Goal: Task Accomplishment & Management: Use online tool/utility

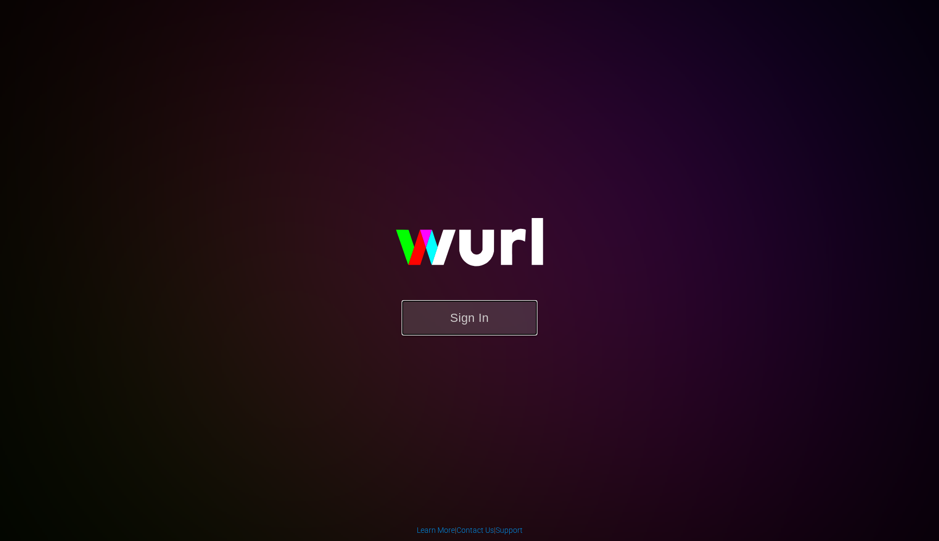
click at [466, 315] on button "Sign In" at bounding box center [470, 317] width 136 height 35
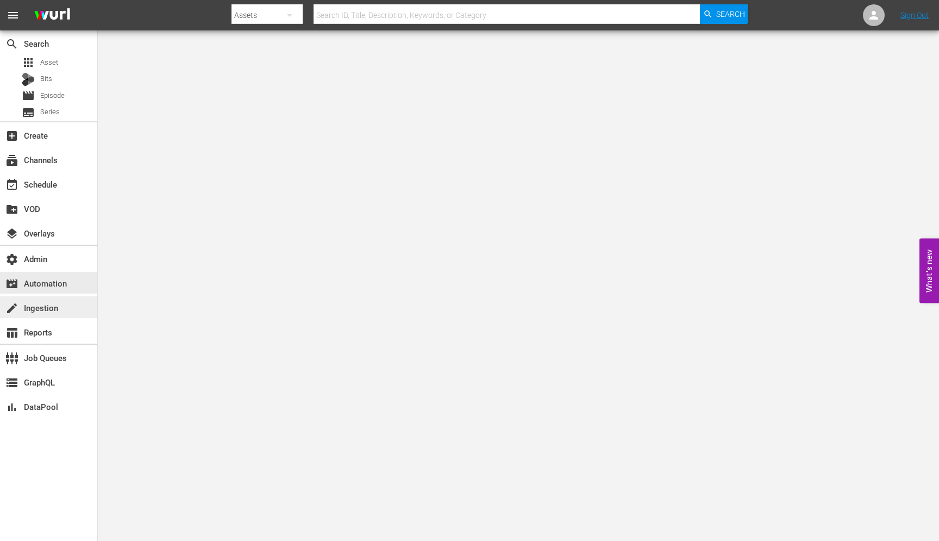
click at [36, 304] on div "create Ingestion" at bounding box center [30, 306] width 61 height 10
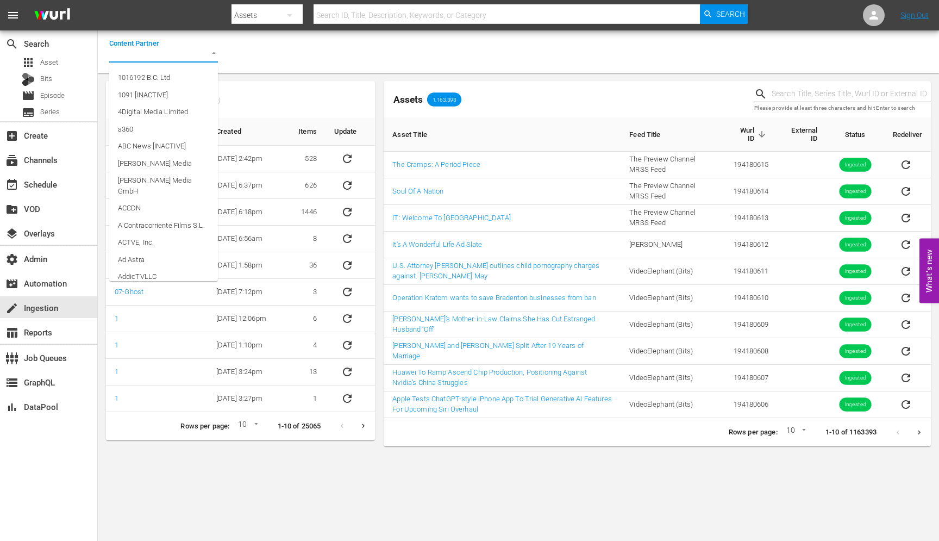
click at [168, 58] on input "Content Partner" at bounding box center [148, 54] width 78 height 15
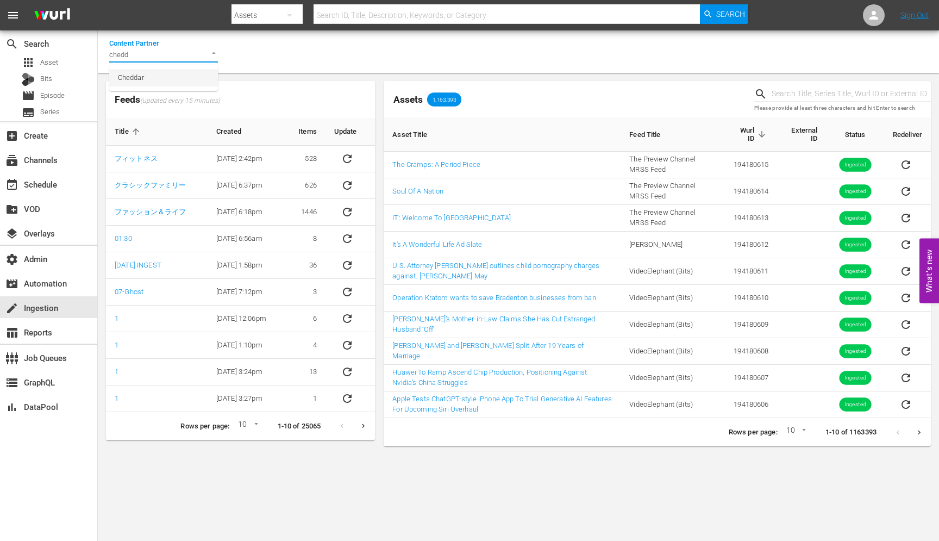
click at [172, 79] on li "Cheddar" at bounding box center [163, 77] width 109 height 17
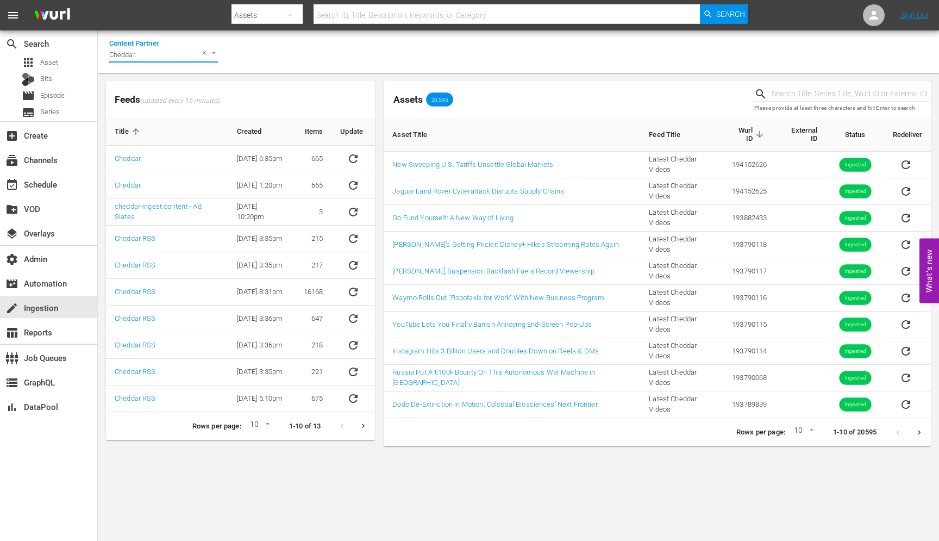
type input "Cheddar"
click at [311, 129] on th "Items" at bounding box center [313, 132] width 37 height 28
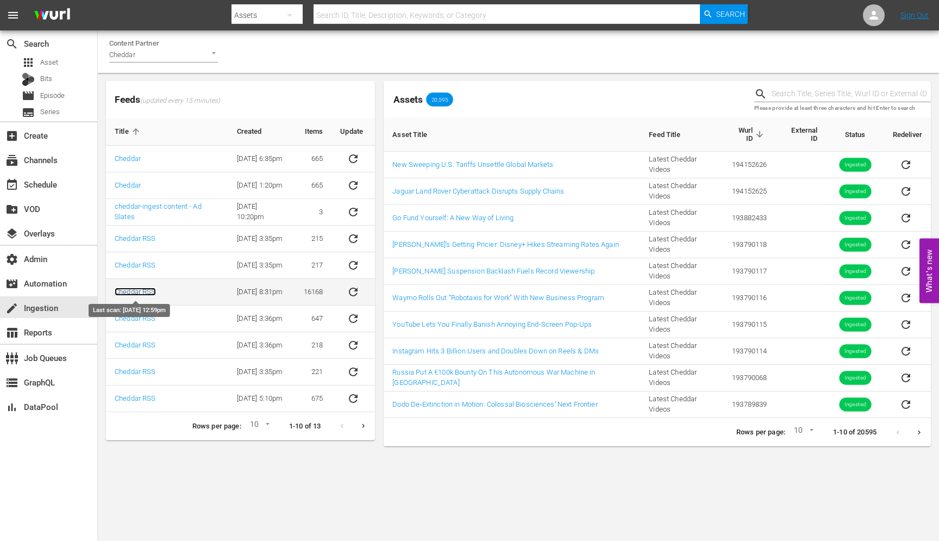
click at [136, 291] on link "Cheddar RSS" at bounding box center [135, 291] width 41 height 8
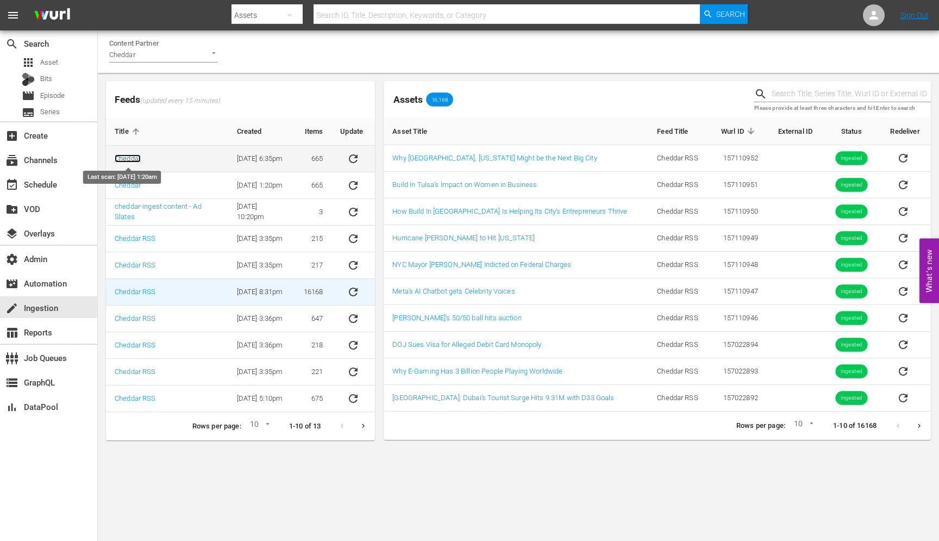
click at [128, 160] on link "Cheddar" at bounding box center [128, 158] width 26 height 8
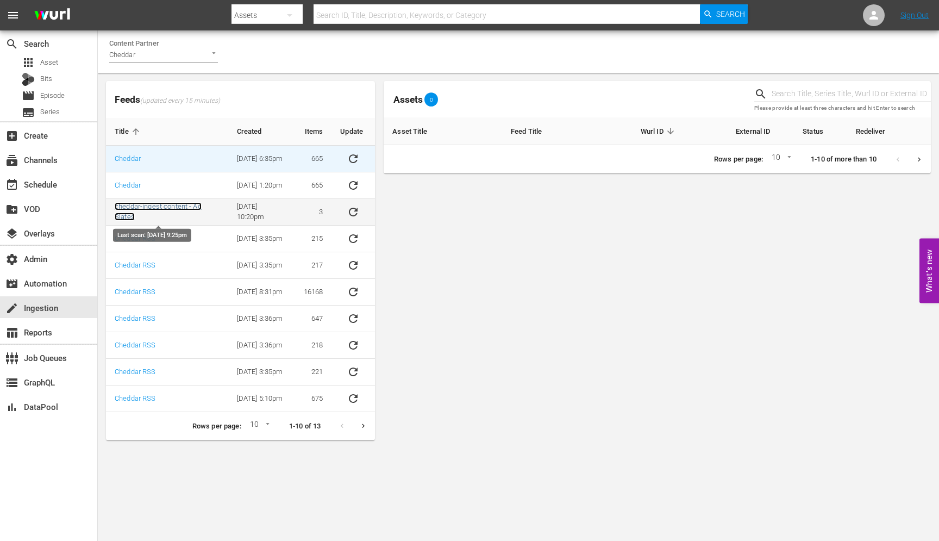
click at [128, 209] on link "cheddar-ingest content - Ad Slates" at bounding box center [158, 211] width 87 height 18
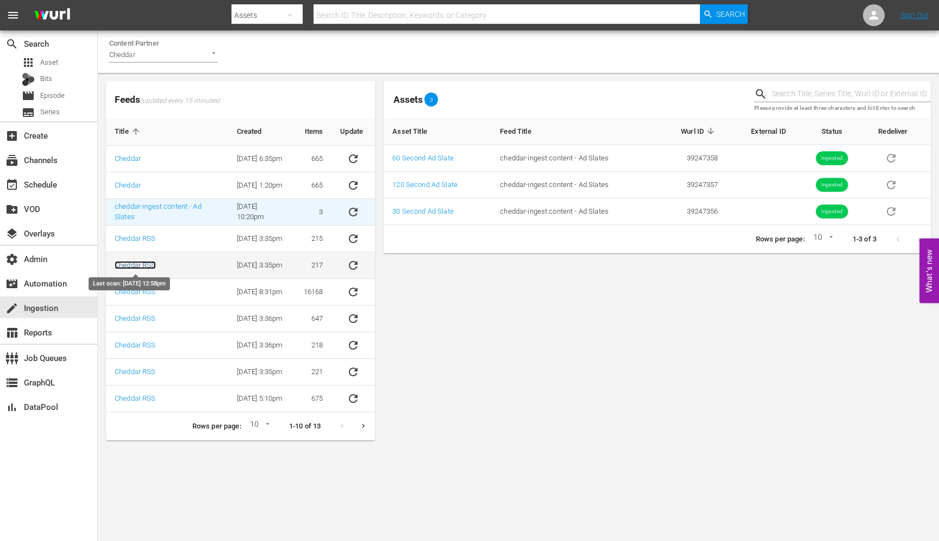
click at [139, 265] on link "Cheddar RSS" at bounding box center [135, 265] width 41 height 8
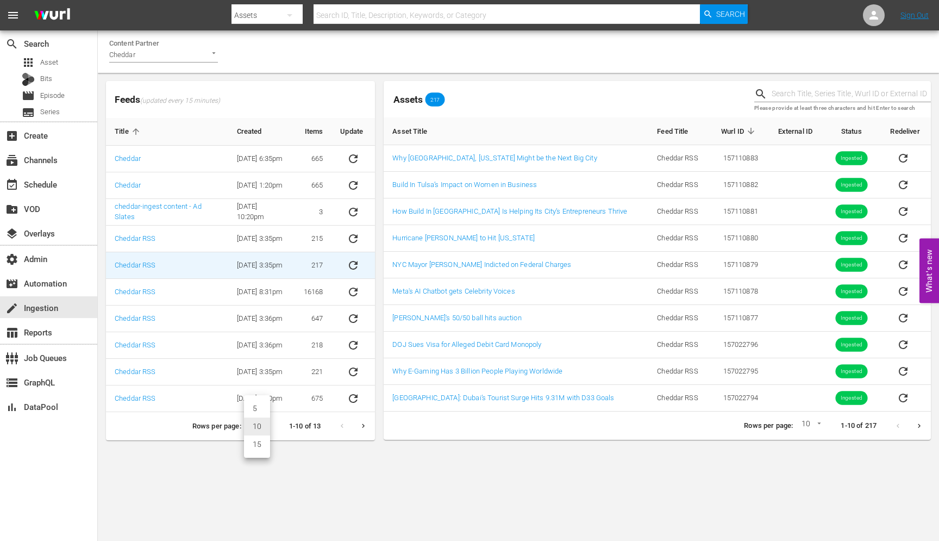
click at [254, 422] on body "menu Search By Assets Search ID, Title, Description, Keywords, or Category Sear…" at bounding box center [469, 270] width 939 height 541
click at [255, 445] on li "15" at bounding box center [257, 444] width 26 height 18
type input "15"
